Goal: Communication & Community: Answer question/provide support

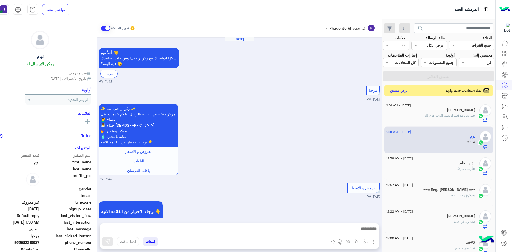
scroll to position [592, 0]
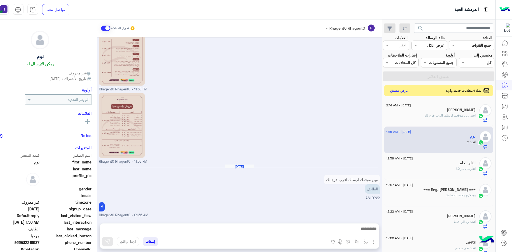
click at [396, 91] on button "عرض مسبق" at bounding box center [399, 90] width 22 height 7
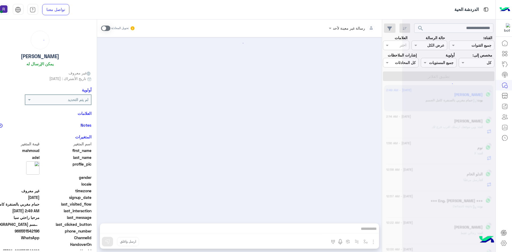
scroll to position [599, 0]
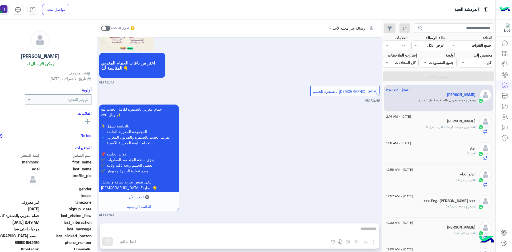
click at [107, 27] on span at bounding box center [105, 28] width 9 height 5
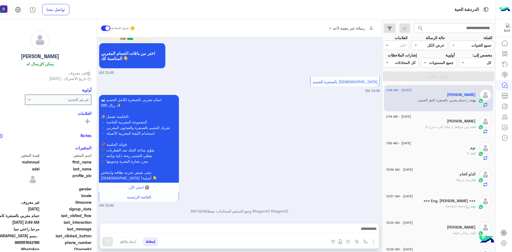
scroll to position [608, 0]
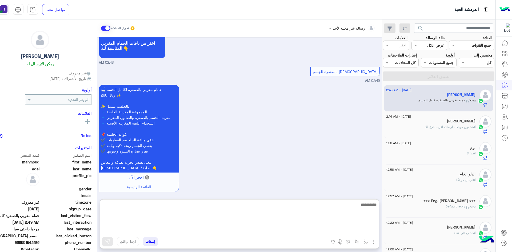
paste textarea "**********"
type textarea "**********"
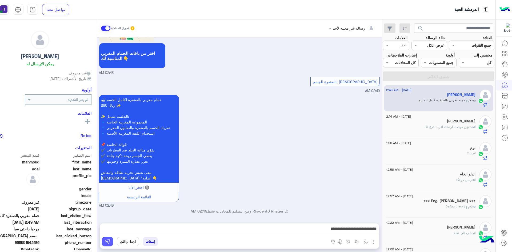
click at [108, 242] on img at bounding box center [107, 241] width 5 height 5
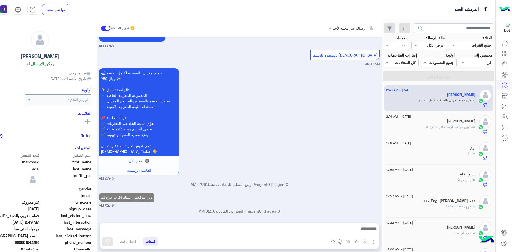
scroll to position [635, 0]
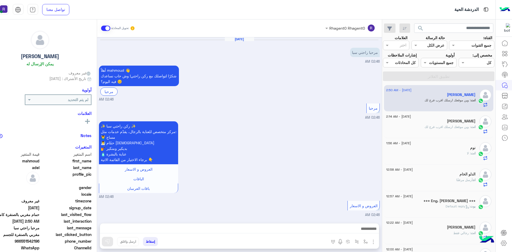
scroll to position [635, 0]
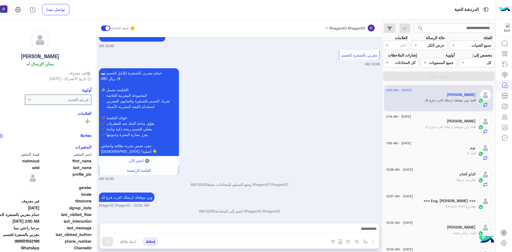
click at [441, 125] on span ": وين موقعك ارسلك اقرب فرع لك" at bounding box center [448, 127] width 46 height 4
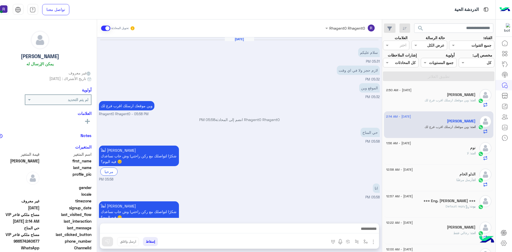
scroll to position [342, 0]
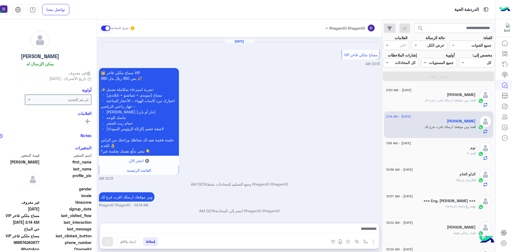
click at [442, 105] on div "انت : وين موقعك ارسلك اقرب فرع لك" at bounding box center [430, 102] width 89 height 9
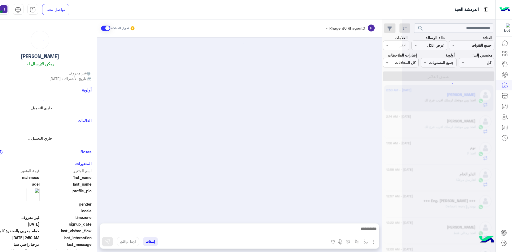
scroll to position [635, 0]
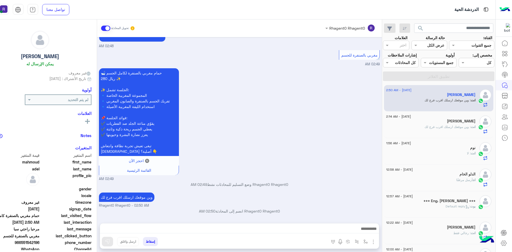
click at [415, 130] on div "انت : وين موقعك ارسلك اقرب فرع لك" at bounding box center [430, 129] width 89 height 9
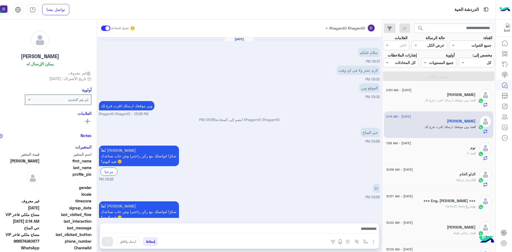
scroll to position [342, 0]
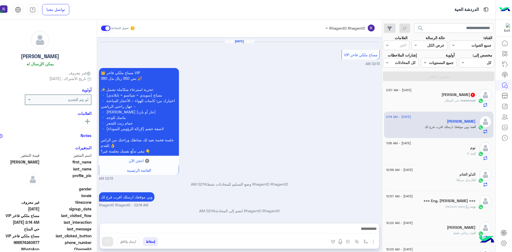
click at [457, 100] on span ": حي المطار" at bounding box center [452, 100] width 17 height 4
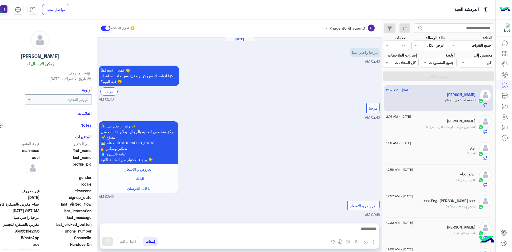
scroll to position [653, 0]
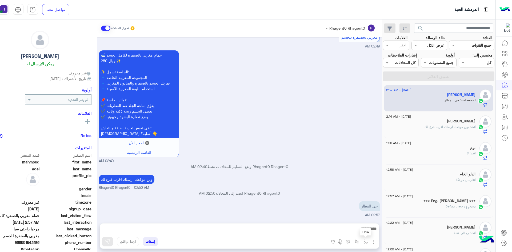
click at [364, 241] on img "button" at bounding box center [366, 242] width 4 height 4
click at [361, 228] on input "text" at bounding box center [349, 230] width 36 height 6
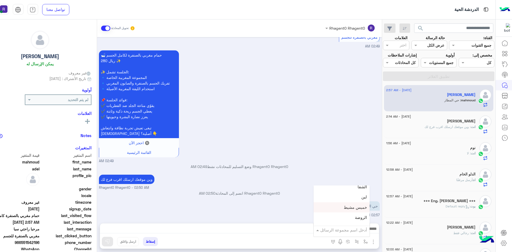
scroll to position [347, 0]
click at [359, 202] on span "الجنادرية" at bounding box center [359, 203] width 15 height 5
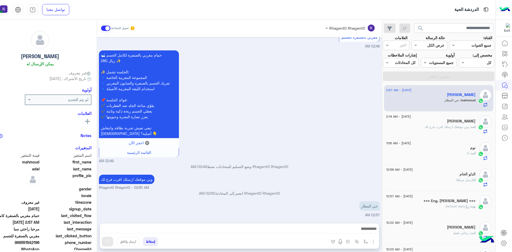
type textarea "*********"
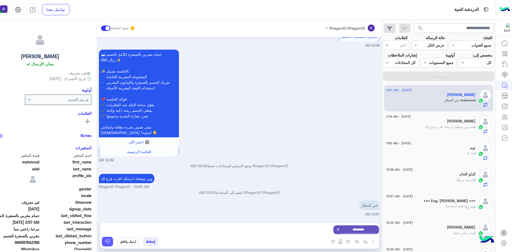
click at [107, 241] on img at bounding box center [107, 241] width 5 height 5
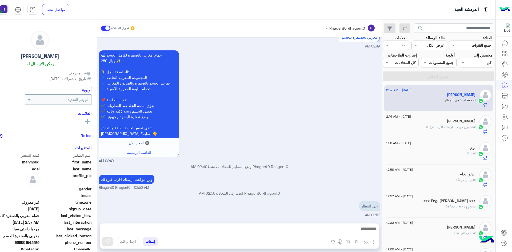
scroll to position [653, 0]
click at [367, 242] on img "button" at bounding box center [366, 242] width 4 height 4
click at [360, 229] on input "text" at bounding box center [349, 230] width 36 height 6
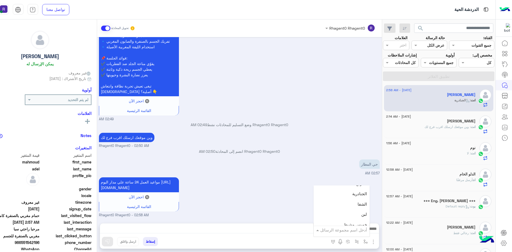
scroll to position [373, 0]
click at [352, 198] on div "لبن" at bounding box center [342, 197] width 56 height 10
type textarea "***"
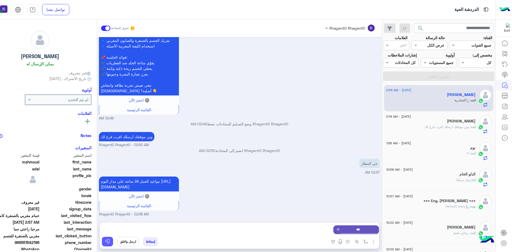
click at [111, 242] on button at bounding box center [107, 242] width 11 height 10
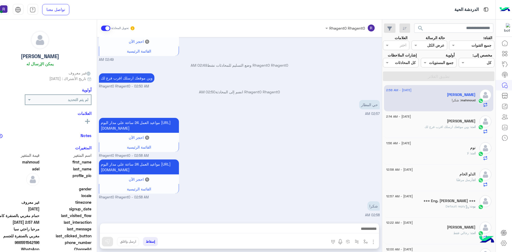
scroll to position [766, 0]
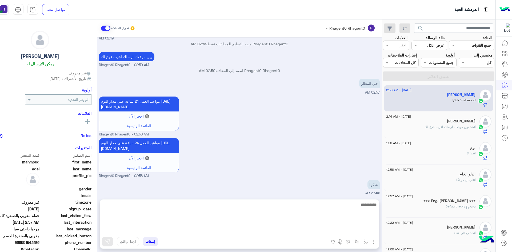
click at [296, 226] on textarea at bounding box center [239, 217] width 279 height 32
type textarea "**********"
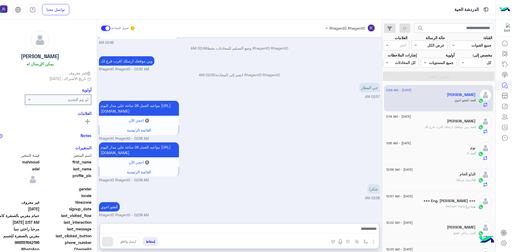
click at [451, 131] on div "انت : وين موقعك ارسلك اقرب فرع لك" at bounding box center [430, 129] width 89 height 9
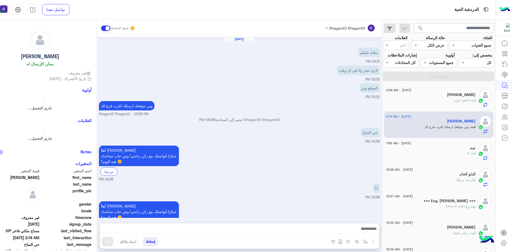
scroll to position [342, 0]
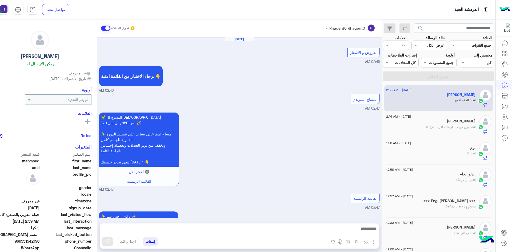
scroll to position [629, 0]
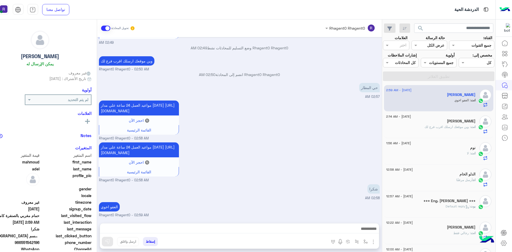
click at [442, 128] on span ": وين موقعك ارسلك اقرب فرع لك" at bounding box center [448, 127] width 46 height 4
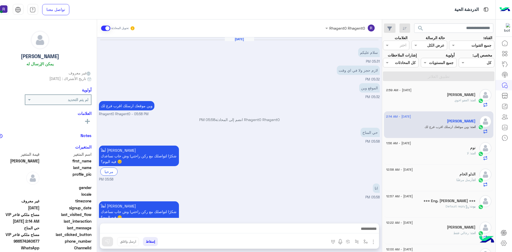
scroll to position [342, 0]
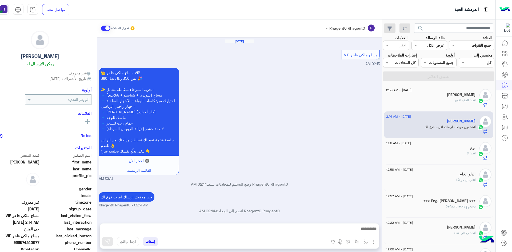
click at [449, 102] on div "انت : العفو اخوي" at bounding box center [430, 102] width 89 height 9
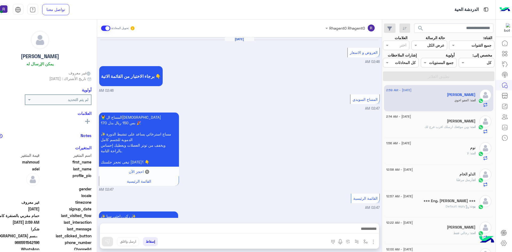
scroll to position [629, 0]
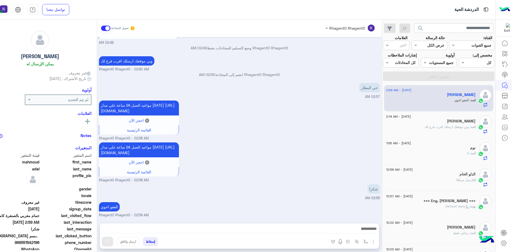
click at [453, 129] on span ": وين موقعك ارسلك اقرب فرع لك" at bounding box center [448, 127] width 46 height 4
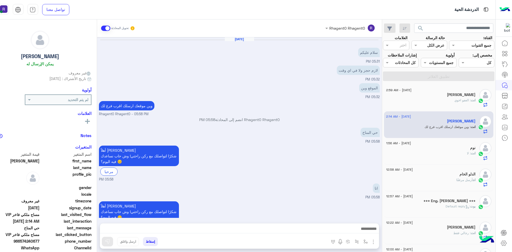
scroll to position [342, 0]
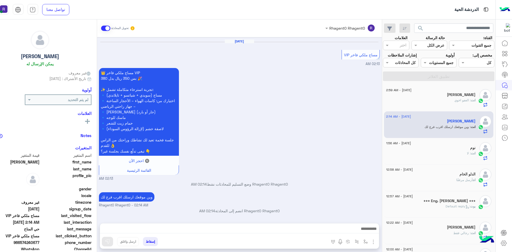
click at [452, 97] on div "[PERSON_NAME]" at bounding box center [430, 96] width 89 height 6
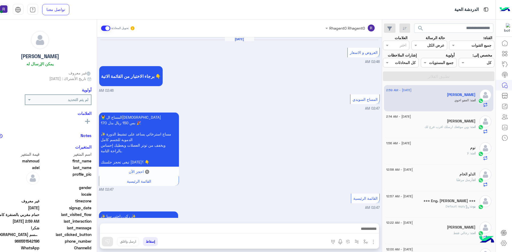
scroll to position [629, 0]
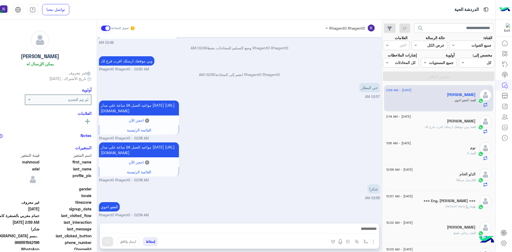
click at [428, 123] on div "[PERSON_NAME]" at bounding box center [430, 122] width 89 height 6
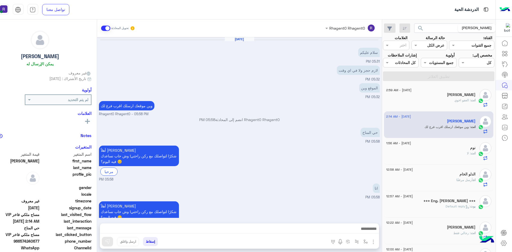
scroll to position [342, 0]
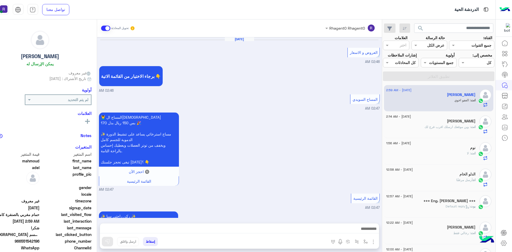
scroll to position [629, 0]
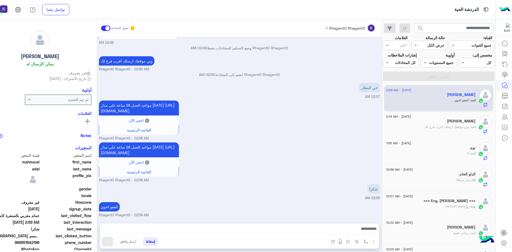
click at [462, 123] on div "[PERSON_NAME]" at bounding box center [430, 122] width 89 height 6
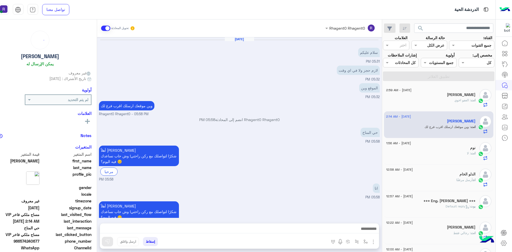
scroll to position [342, 0]
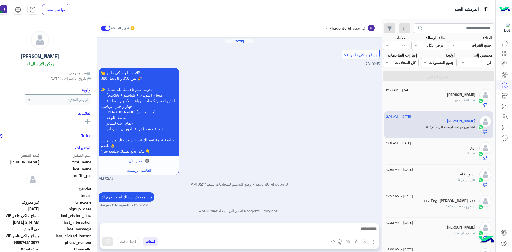
click at [465, 95] on h5 "[PERSON_NAME]" at bounding box center [461, 95] width 29 height 5
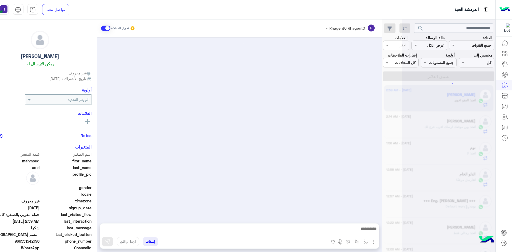
scroll to position [629, 0]
